Goal: Find specific page/section: Find specific page/section

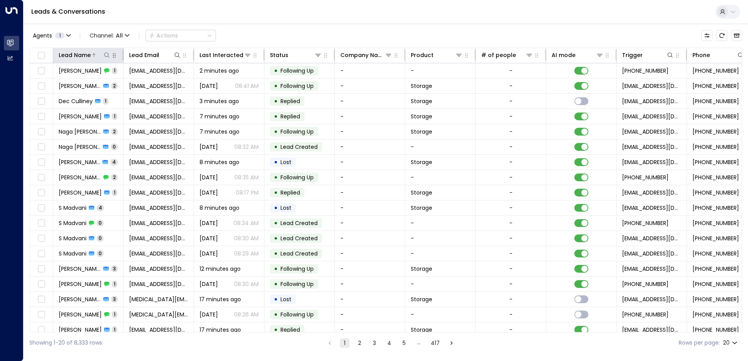
click at [107, 55] on icon at bounding box center [107, 55] width 6 height 6
type input "*******"
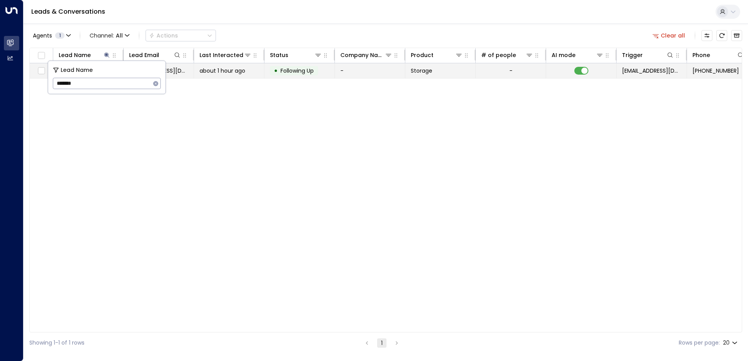
click at [211, 74] on span "about 1 hour ago" at bounding box center [223, 71] width 46 height 8
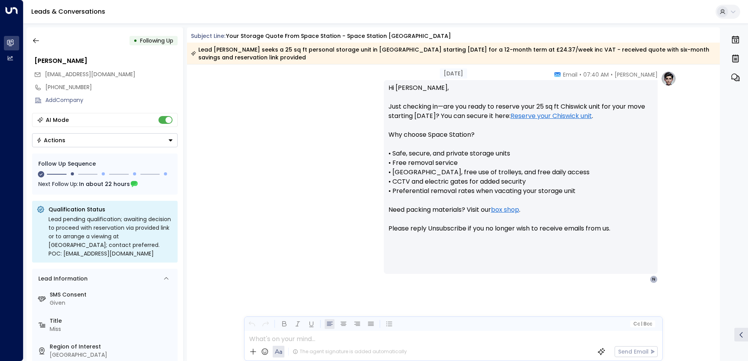
scroll to position [656, 0]
click at [37, 41] on icon "button" at bounding box center [36, 41] width 8 height 8
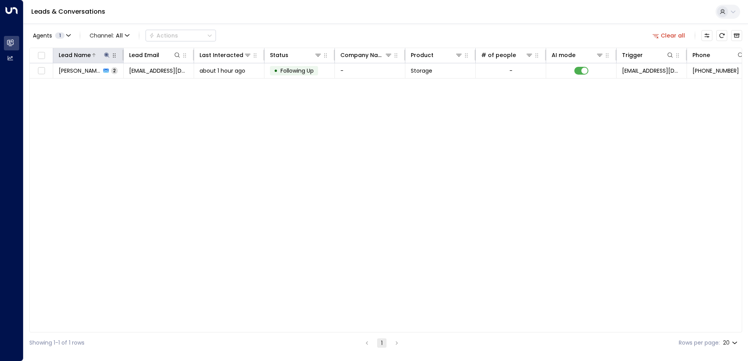
click at [108, 55] on icon at bounding box center [107, 55] width 6 height 6
drag, startPoint x: 100, startPoint y: 85, endPoint x: 49, endPoint y: 86, distance: 51.3
click at [49, 86] on div "Lead Name ******* ​" at bounding box center [106, 77] width 117 height 33
type input "******"
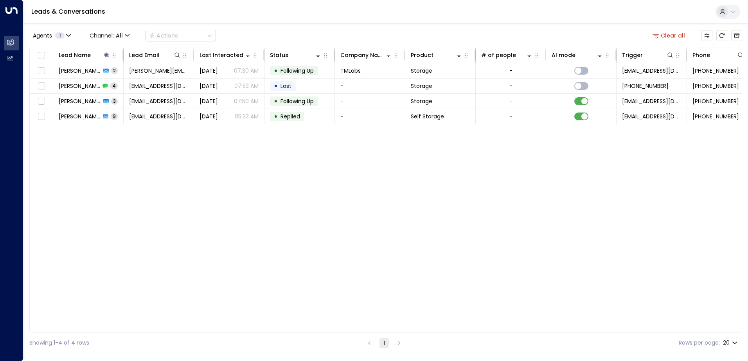
click at [169, 166] on div "Lead Name Lead Email Last Interacted Status Company Name Product # of people AI…" at bounding box center [385, 190] width 713 height 285
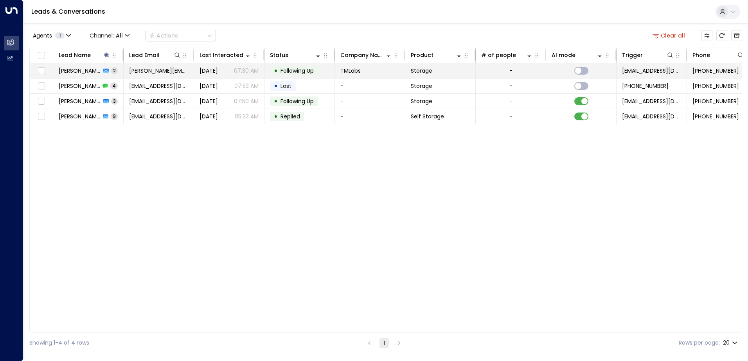
click at [90, 70] on div "[PERSON_NAME] 2" at bounding box center [88, 71] width 59 height 8
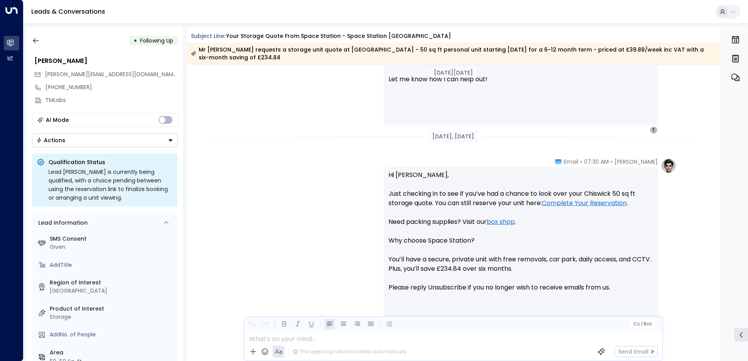
scroll to position [666, 0]
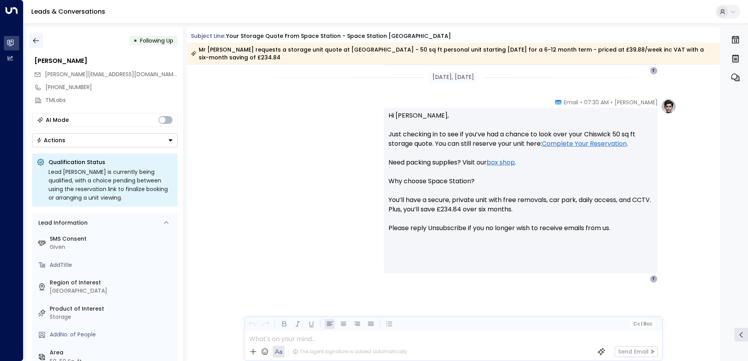
click at [34, 43] on icon "button" at bounding box center [36, 41] width 8 height 8
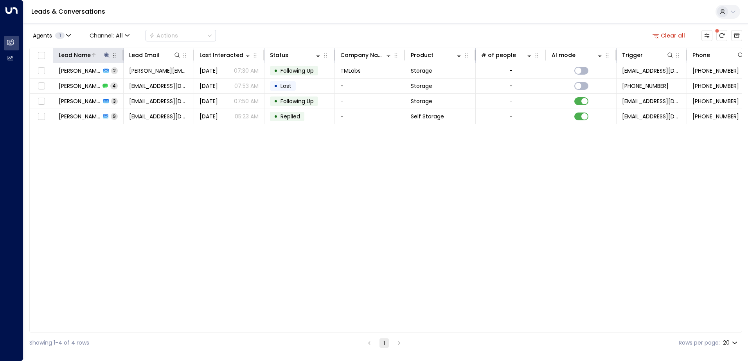
click at [105, 53] on icon at bounding box center [107, 55] width 6 height 6
drag, startPoint x: 84, startPoint y: 86, endPoint x: 54, endPoint y: 75, distance: 31.9
click at [54, 75] on div "Lead Name ****** ​" at bounding box center [106, 77] width 117 height 33
type input "******"
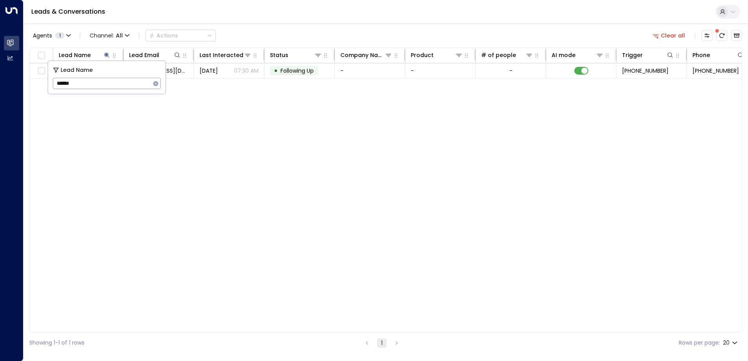
click at [306, 159] on div "Lead Name Lead Email Last Interacted Status Company Name Product # of people AI…" at bounding box center [385, 190] width 713 height 285
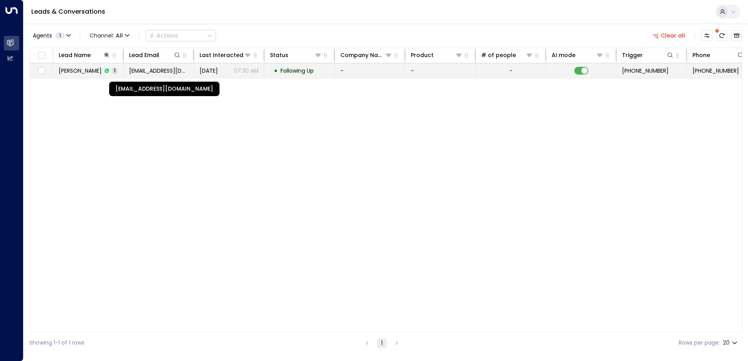
click at [151, 72] on span "[EMAIL_ADDRESS][DOMAIN_NAME]" at bounding box center [158, 71] width 59 height 8
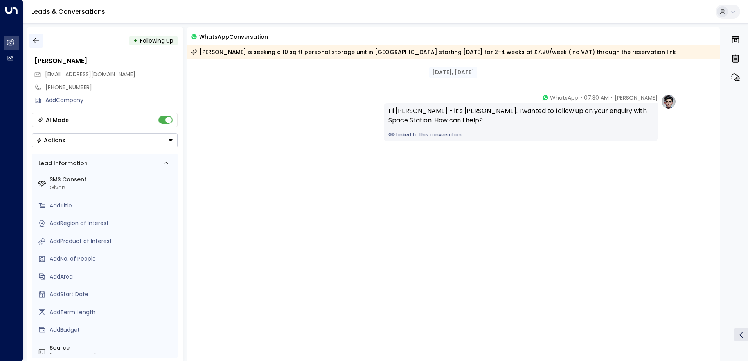
click at [40, 43] on button "button" at bounding box center [36, 41] width 14 height 14
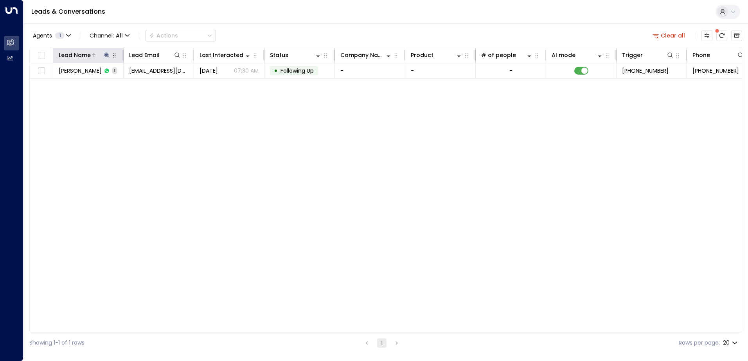
click at [108, 56] on icon at bounding box center [107, 55] width 6 height 6
click at [156, 84] on icon "button" at bounding box center [156, 84] width 6 height 6
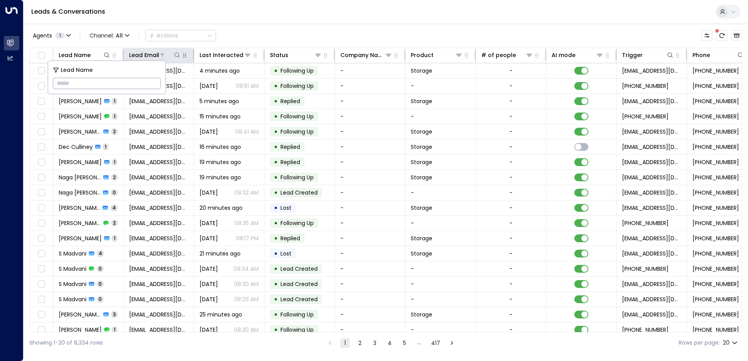
click at [180, 54] on icon at bounding box center [177, 55] width 6 height 6
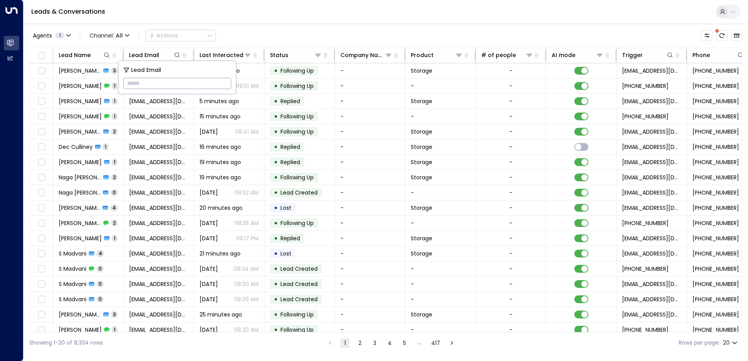
click at [139, 86] on input "text" at bounding box center [177, 83] width 108 height 14
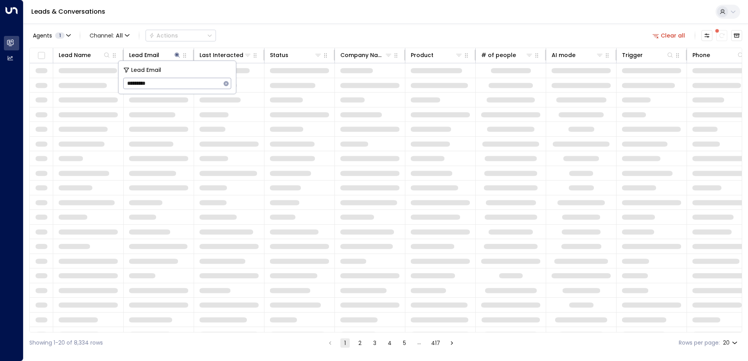
type input "**********"
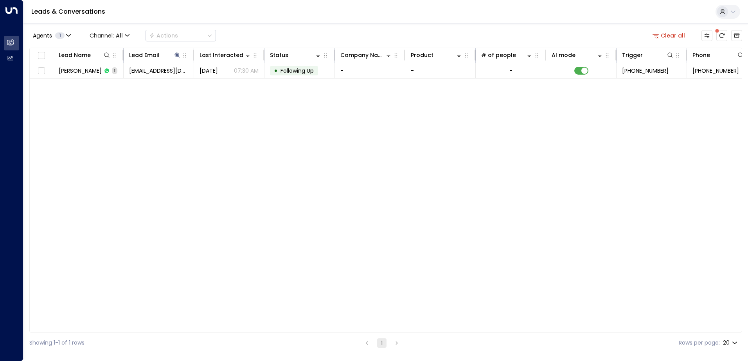
click at [82, 133] on div "Lead Name Lead Email Last Interacted Status Company Name Product # of people AI…" at bounding box center [385, 190] width 713 height 285
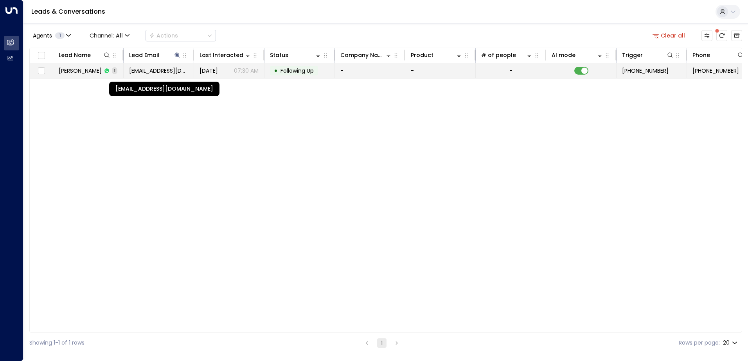
click at [171, 72] on span "[EMAIL_ADDRESS][DOMAIN_NAME]" at bounding box center [158, 71] width 59 height 8
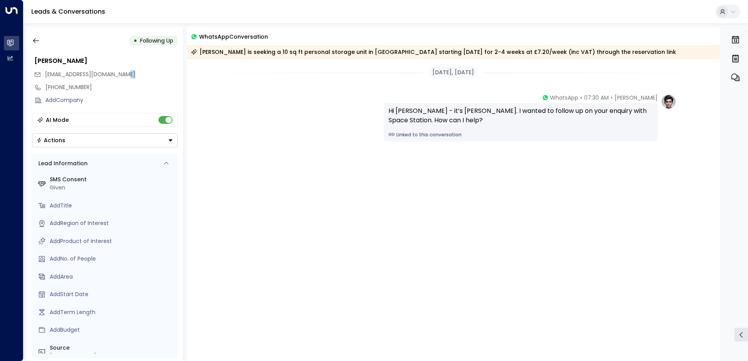
click at [171, 72] on div "[EMAIL_ADDRESS][DOMAIN_NAME]" at bounding box center [106, 74] width 144 height 13
click at [34, 43] on icon "button" at bounding box center [36, 41] width 8 height 8
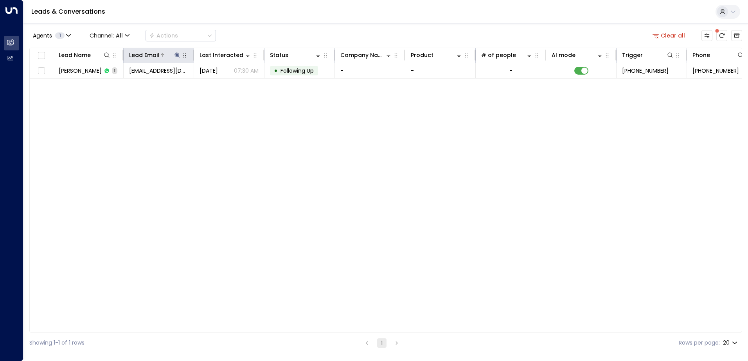
click at [178, 55] on icon at bounding box center [177, 55] width 6 height 6
click at [229, 83] on button "button" at bounding box center [226, 84] width 10 height 10
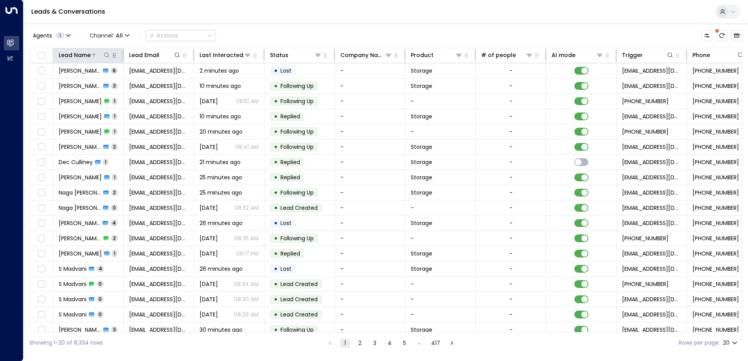
click at [106, 55] on icon at bounding box center [107, 55] width 6 height 6
type input "*******"
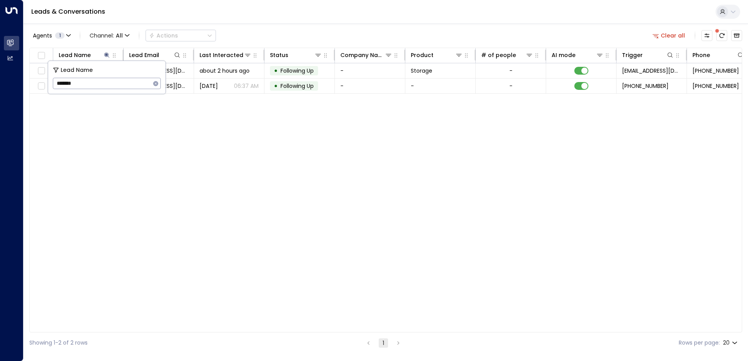
click at [242, 137] on div "Lead Name Lead Email Last Interacted Status Company Name Product # of people AI…" at bounding box center [385, 190] width 713 height 285
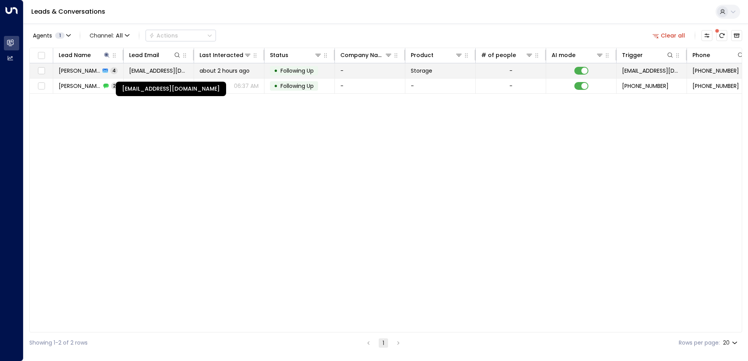
click at [165, 68] on span "[EMAIL_ADDRESS][DOMAIN_NAME]" at bounding box center [158, 71] width 59 height 8
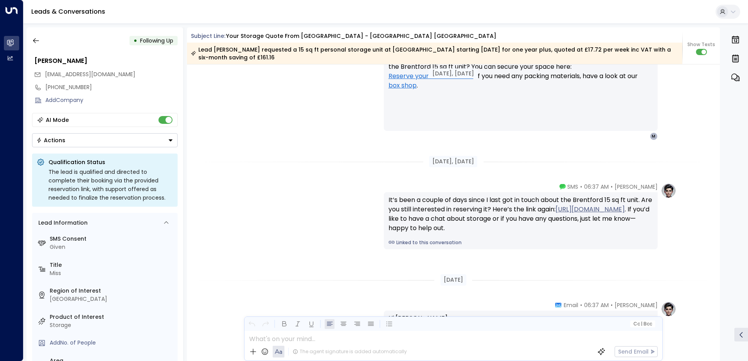
scroll to position [1207, 0]
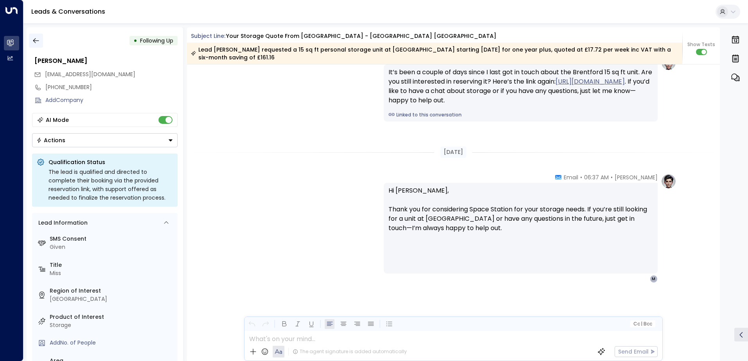
click at [34, 40] on icon "button" at bounding box center [36, 40] width 6 height 5
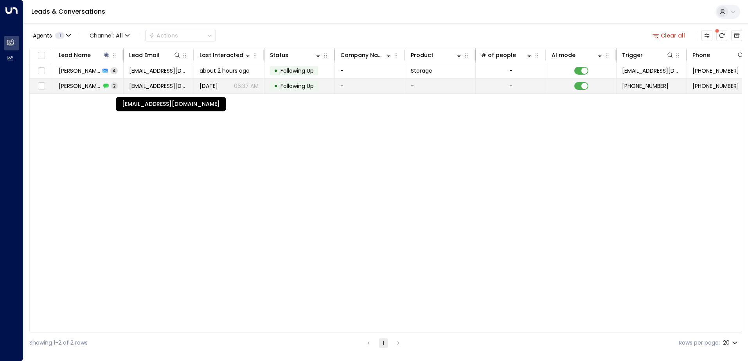
click at [155, 88] on span "[EMAIL_ADDRESS][DOMAIN_NAME]" at bounding box center [158, 86] width 59 height 8
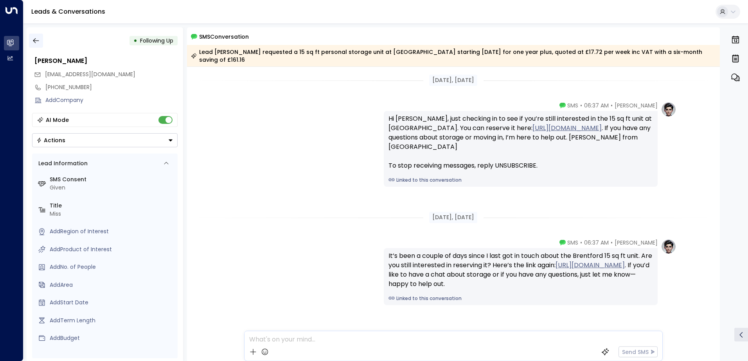
click at [36, 42] on icon "button" at bounding box center [36, 41] width 8 height 8
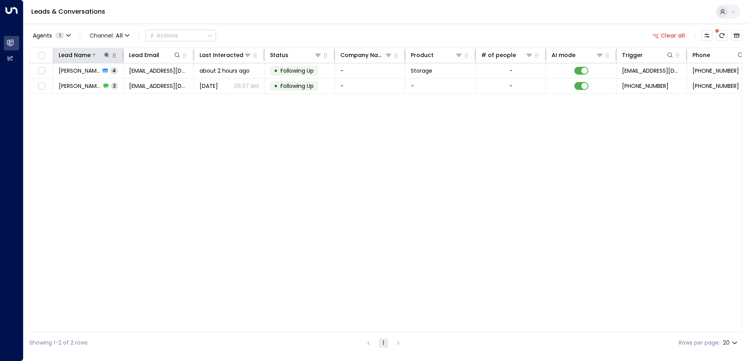
click at [108, 55] on icon at bounding box center [106, 54] width 5 height 5
drag, startPoint x: 95, startPoint y: 89, endPoint x: 54, endPoint y: 88, distance: 40.3
click at [54, 88] on input "*******" at bounding box center [102, 83] width 98 height 14
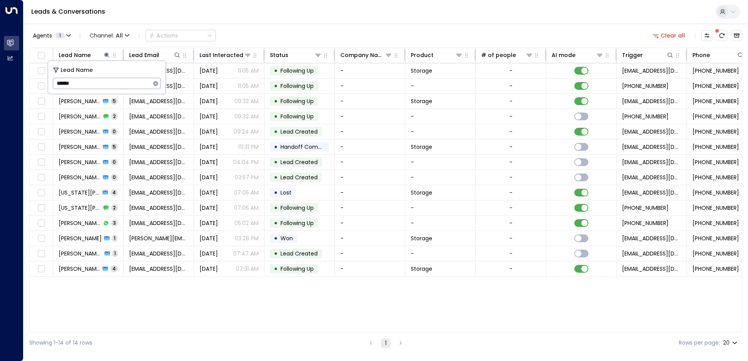
type input "******"
click at [193, 303] on div "Lead Name Lead Email Last Interacted Status Company Name Product # of people AI…" at bounding box center [385, 190] width 713 height 285
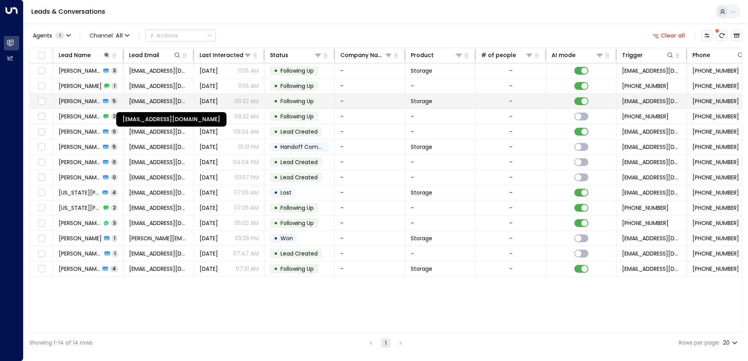
click at [169, 101] on span "[EMAIL_ADDRESS][DOMAIN_NAME]" at bounding box center [158, 101] width 59 height 8
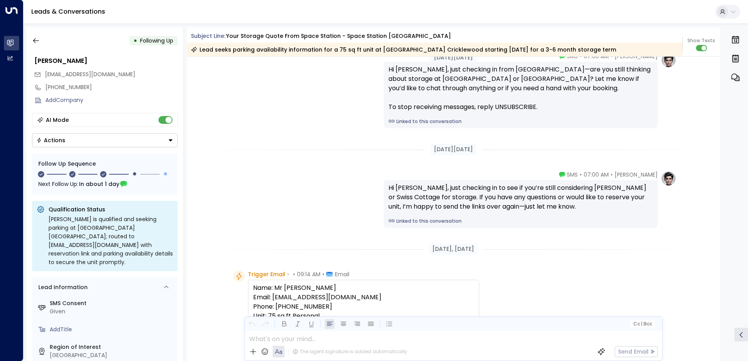
scroll to position [235, 0]
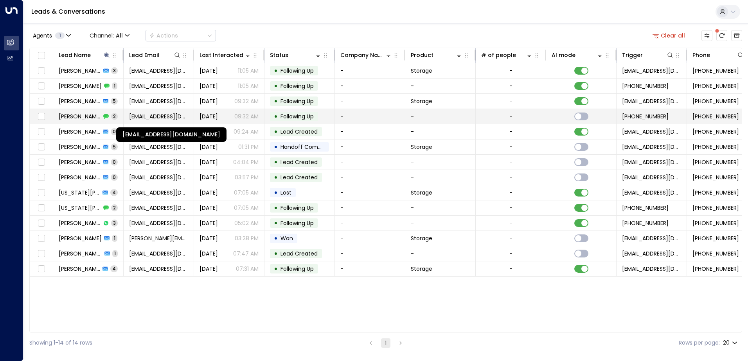
click at [162, 114] on span "[EMAIL_ADDRESS][DOMAIN_NAME]" at bounding box center [158, 117] width 59 height 8
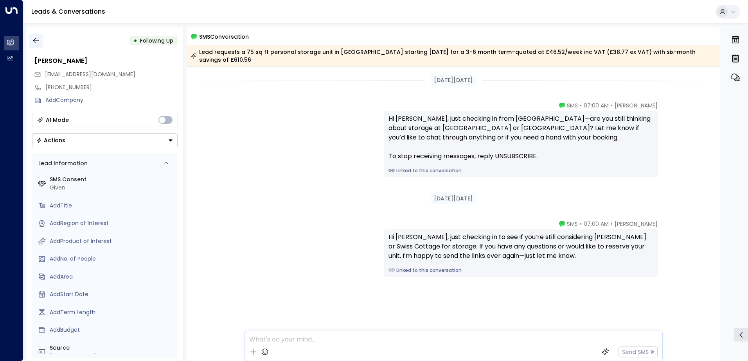
click at [41, 39] on button "button" at bounding box center [36, 41] width 14 height 14
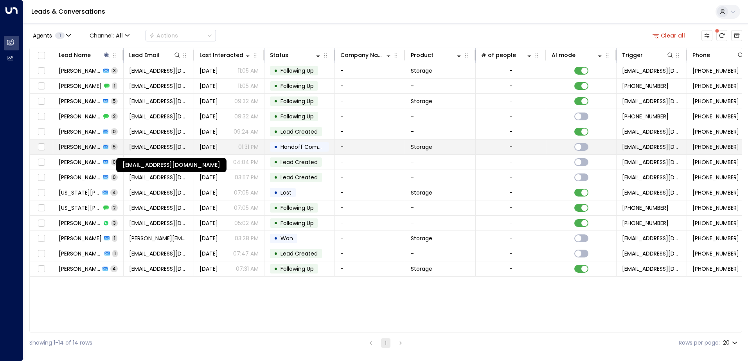
click at [161, 146] on span "[EMAIL_ADDRESS][DOMAIN_NAME]" at bounding box center [158, 147] width 59 height 8
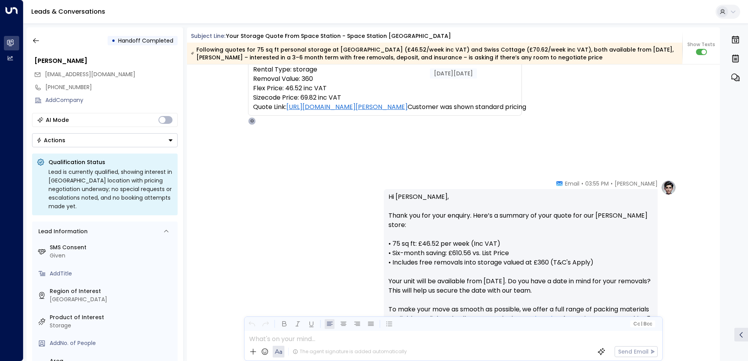
scroll to position [4, 0]
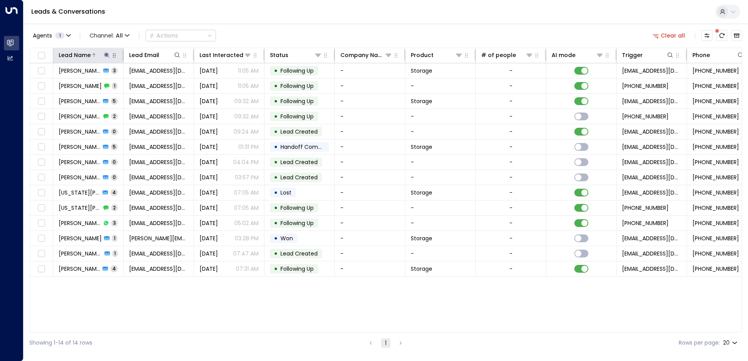
click at [105, 56] on icon at bounding box center [106, 54] width 5 height 5
drag, startPoint x: 83, startPoint y: 83, endPoint x: 58, endPoint y: 85, distance: 25.1
click at [58, 85] on input "******" at bounding box center [102, 83] width 98 height 14
type input "*******"
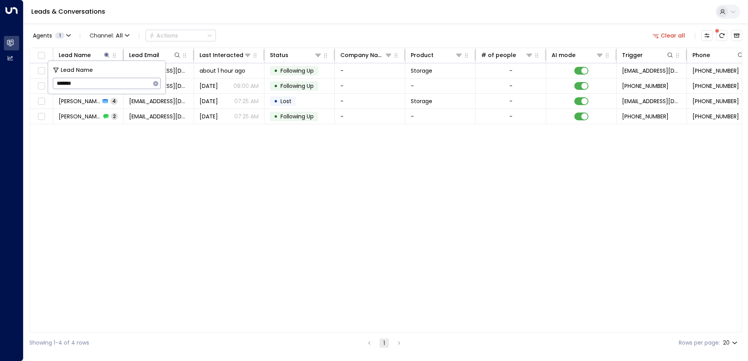
click at [133, 158] on div "Lead Name Lead Email Last Interacted Status Company Name Product # of people AI…" at bounding box center [385, 190] width 713 height 285
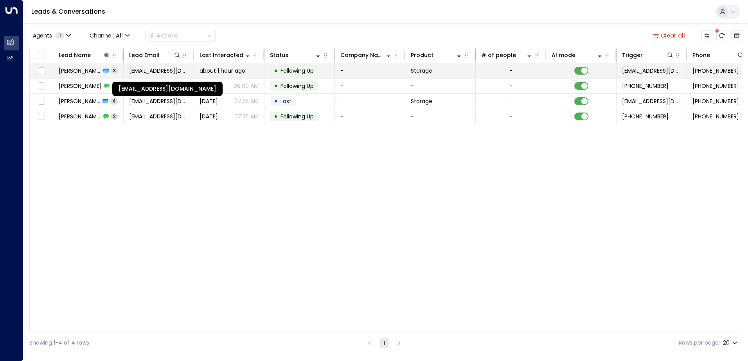
click at [167, 71] on span "[EMAIL_ADDRESS][DOMAIN_NAME]" at bounding box center [158, 71] width 59 height 8
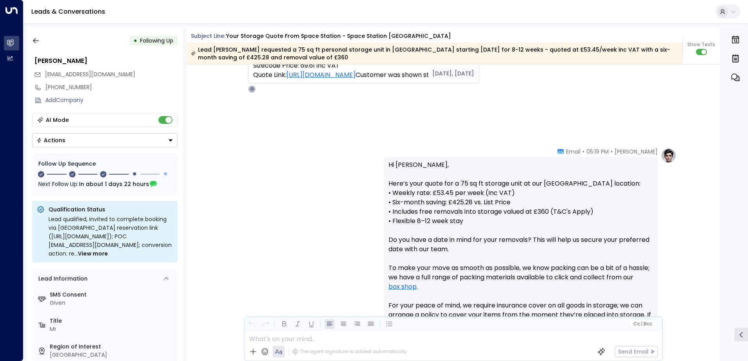
scroll to position [75, 0]
